Goal: Task Accomplishment & Management: Complete application form

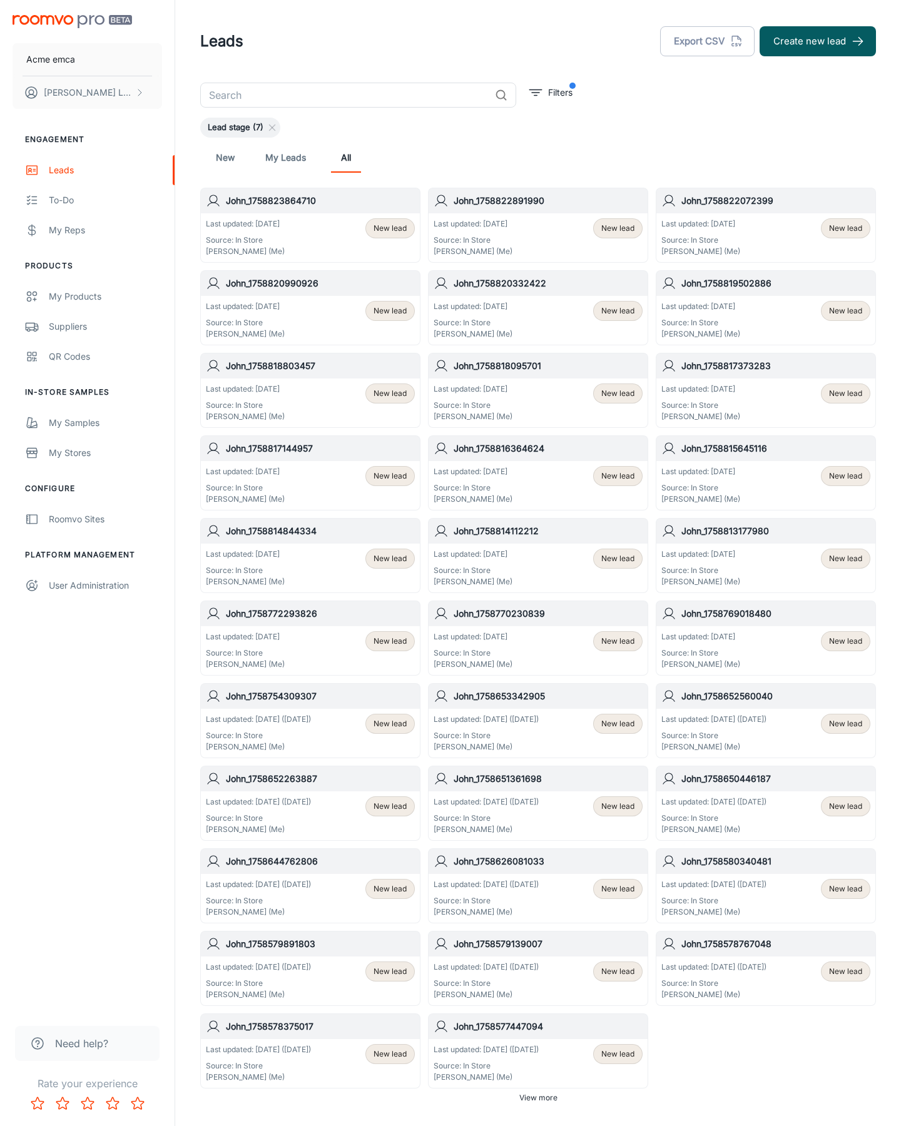
click at [817, 41] on button "Create new lead" at bounding box center [817, 41] width 116 height 30
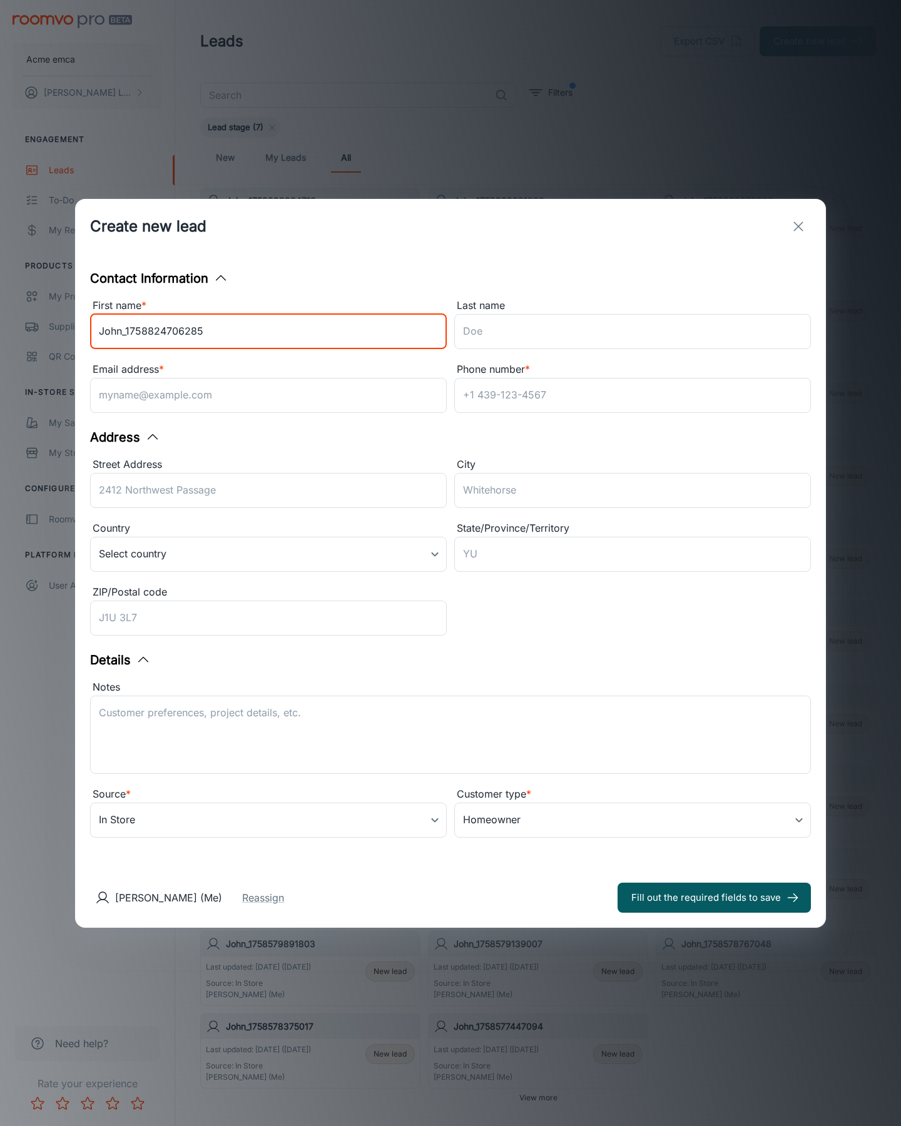
type input "John_1758824706285"
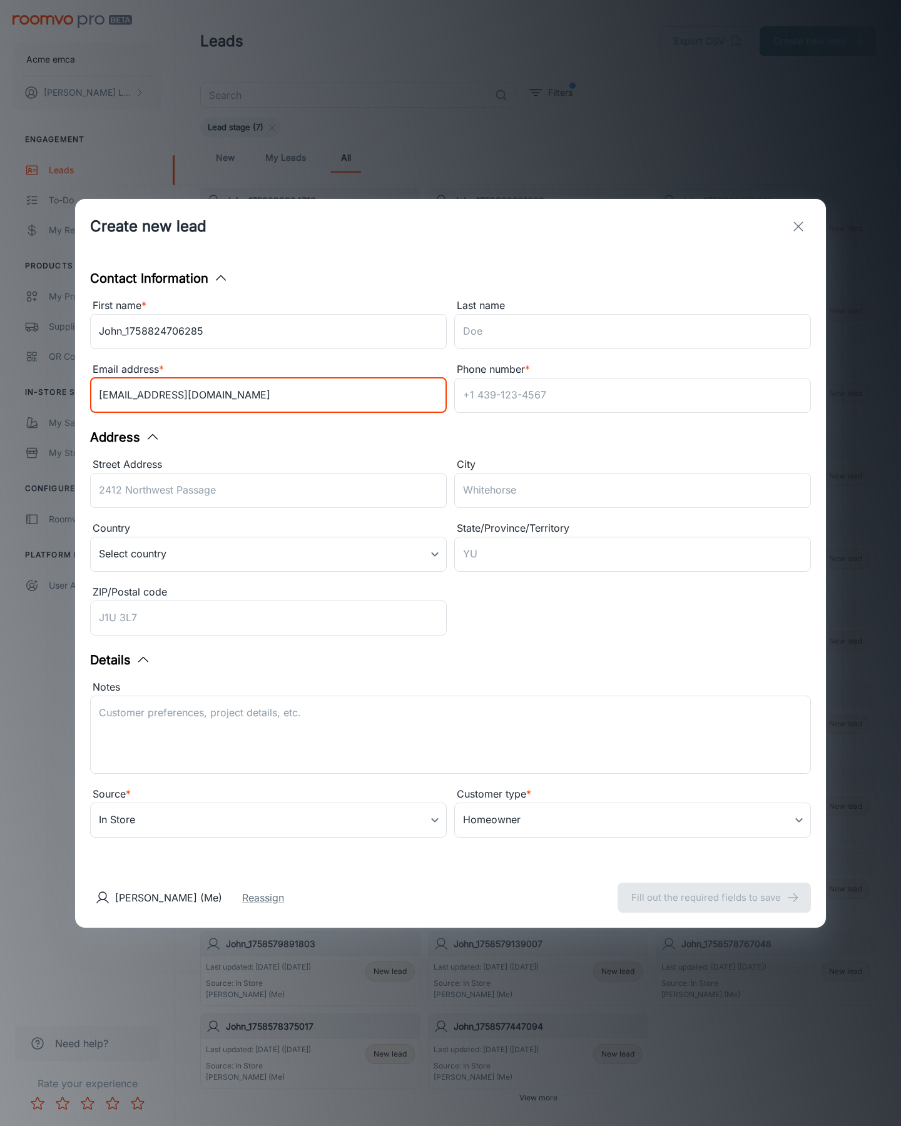
type input "[EMAIL_ADDRESS][DOMAIN_NAME]"
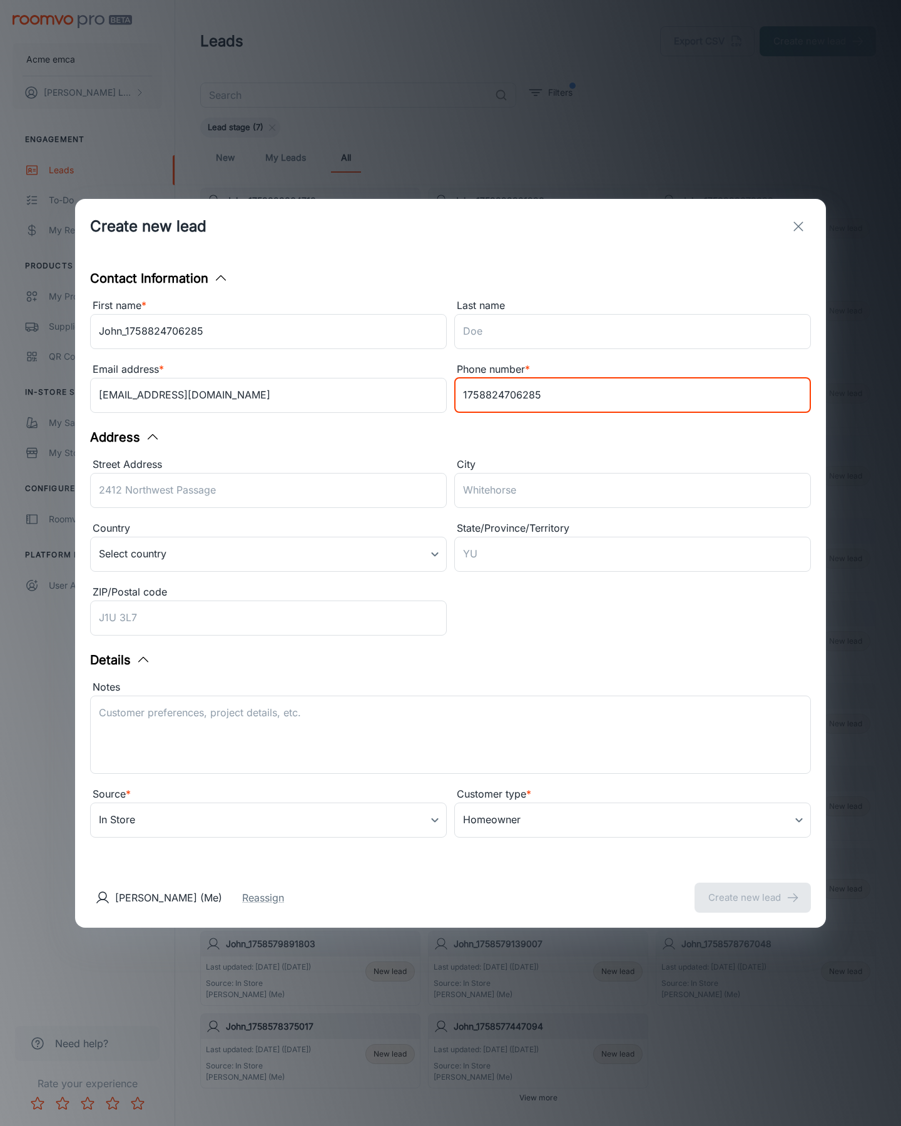
type input "1758824706285"
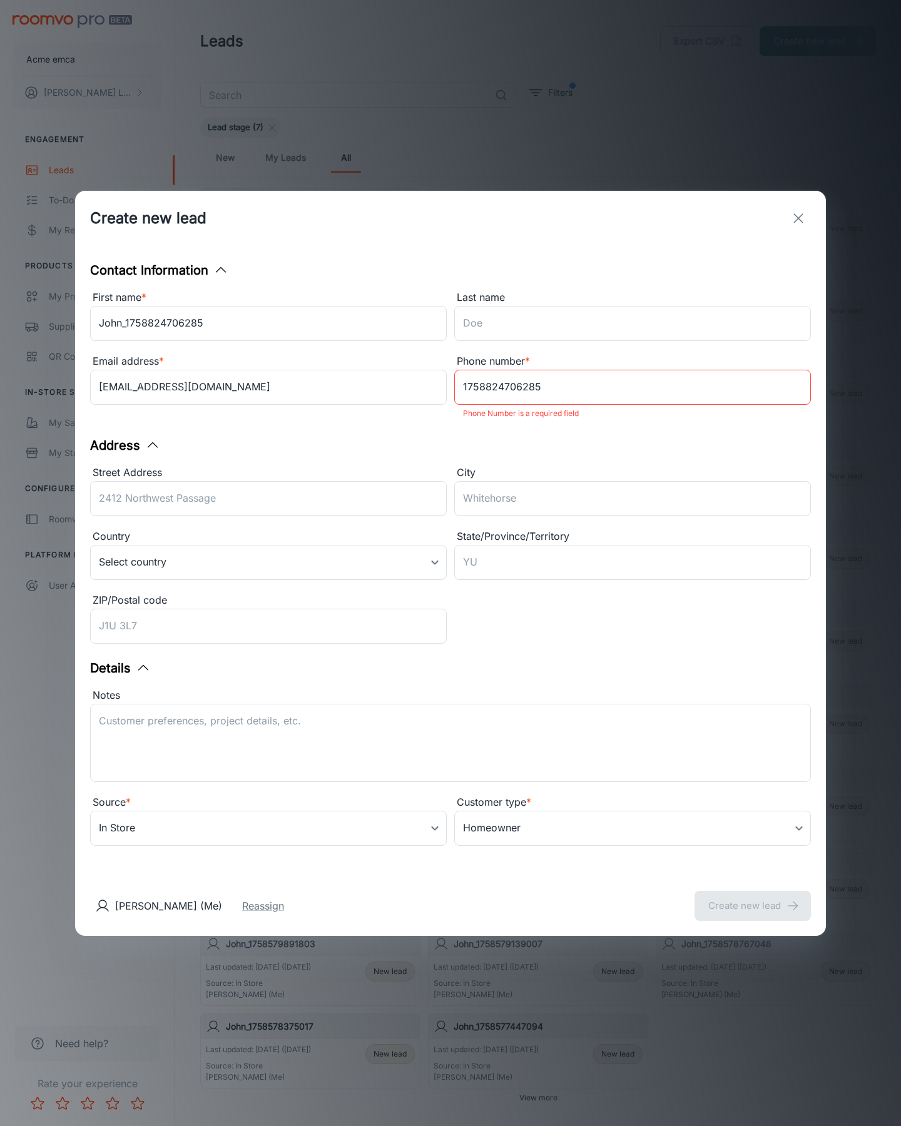
click at [752, 897] on button "Create new lead" at bounding box center [752, 906] width 116 height 30
